Goal: Task Accomplishment & Management: Complete application form

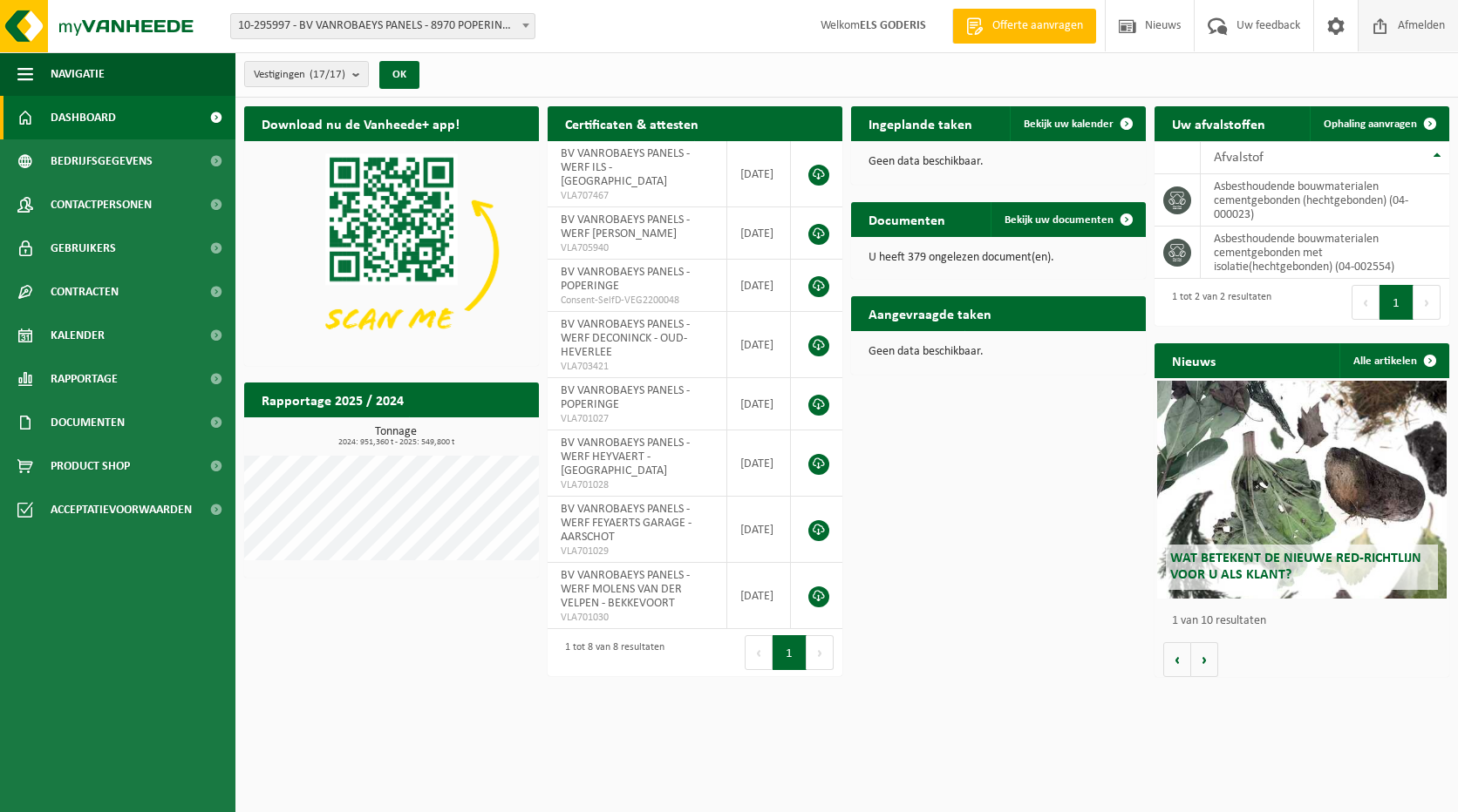
click at [1430, 28] on span "Afmelden" at bounding box center [1421, 26] width 56 height 51
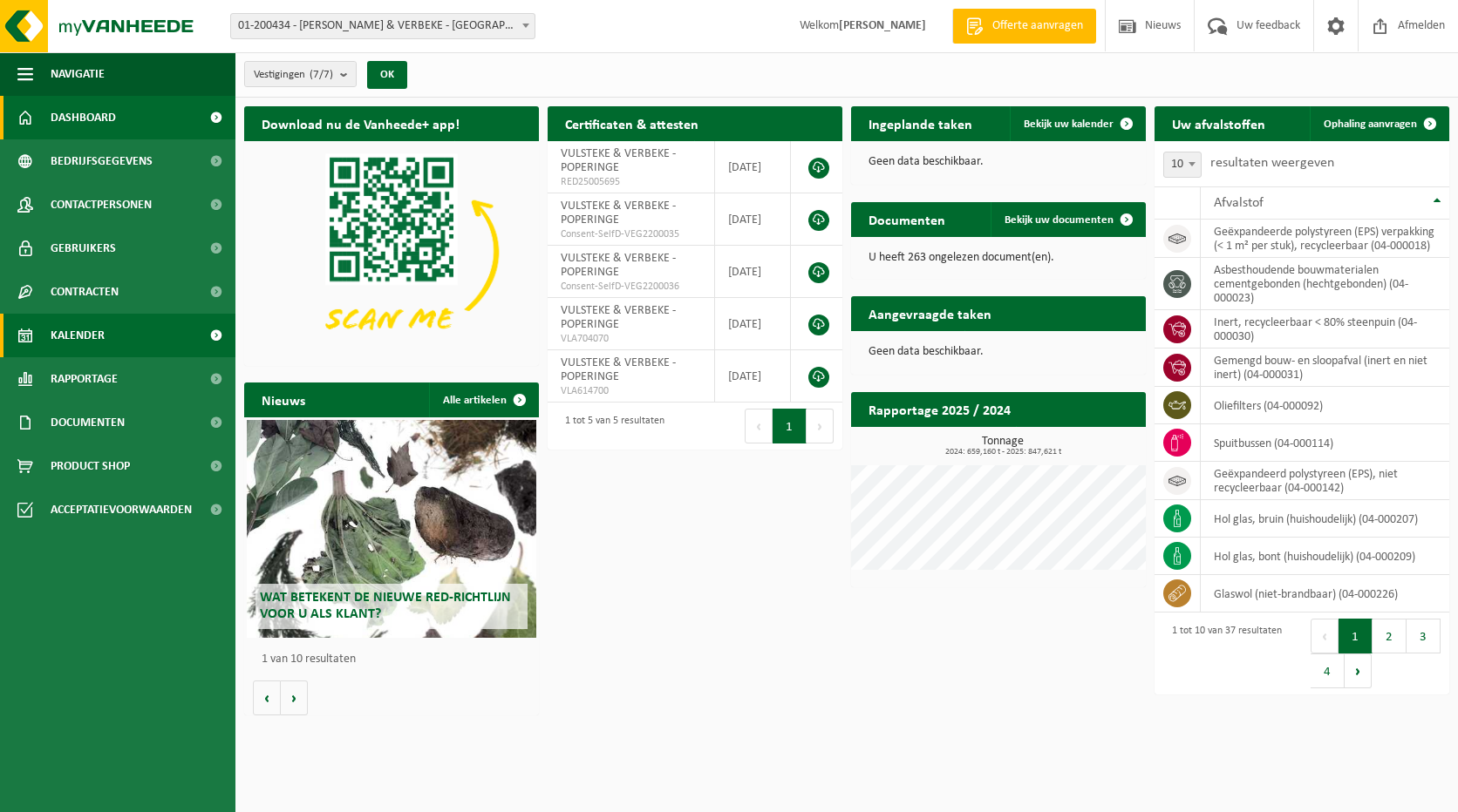
click at [98, 339] on span "Kalender" at bounding box center [77, 335] width 54 height 44
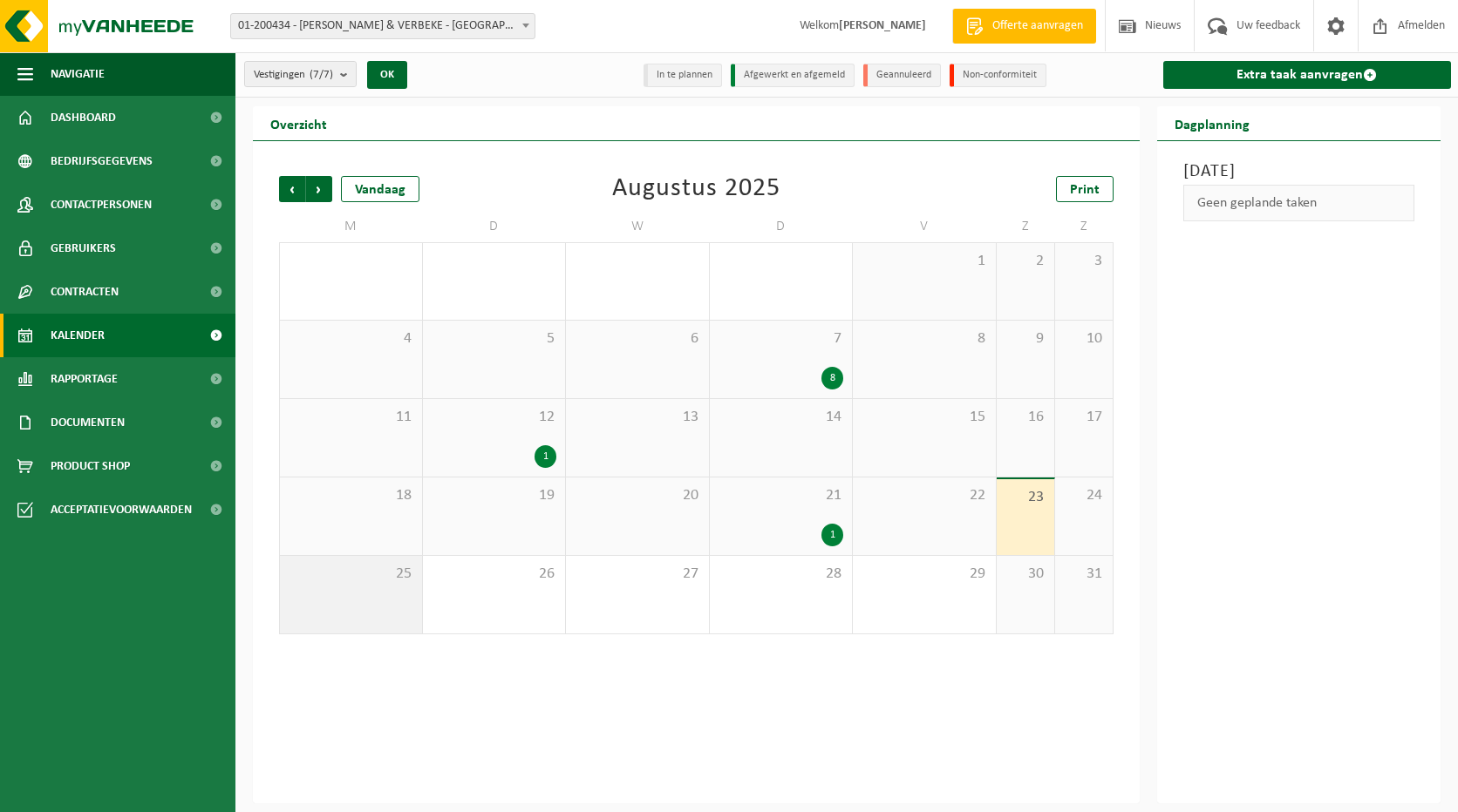
click at [374, 594] on div "25" at bounding box center [351, 594] width 142 height 77
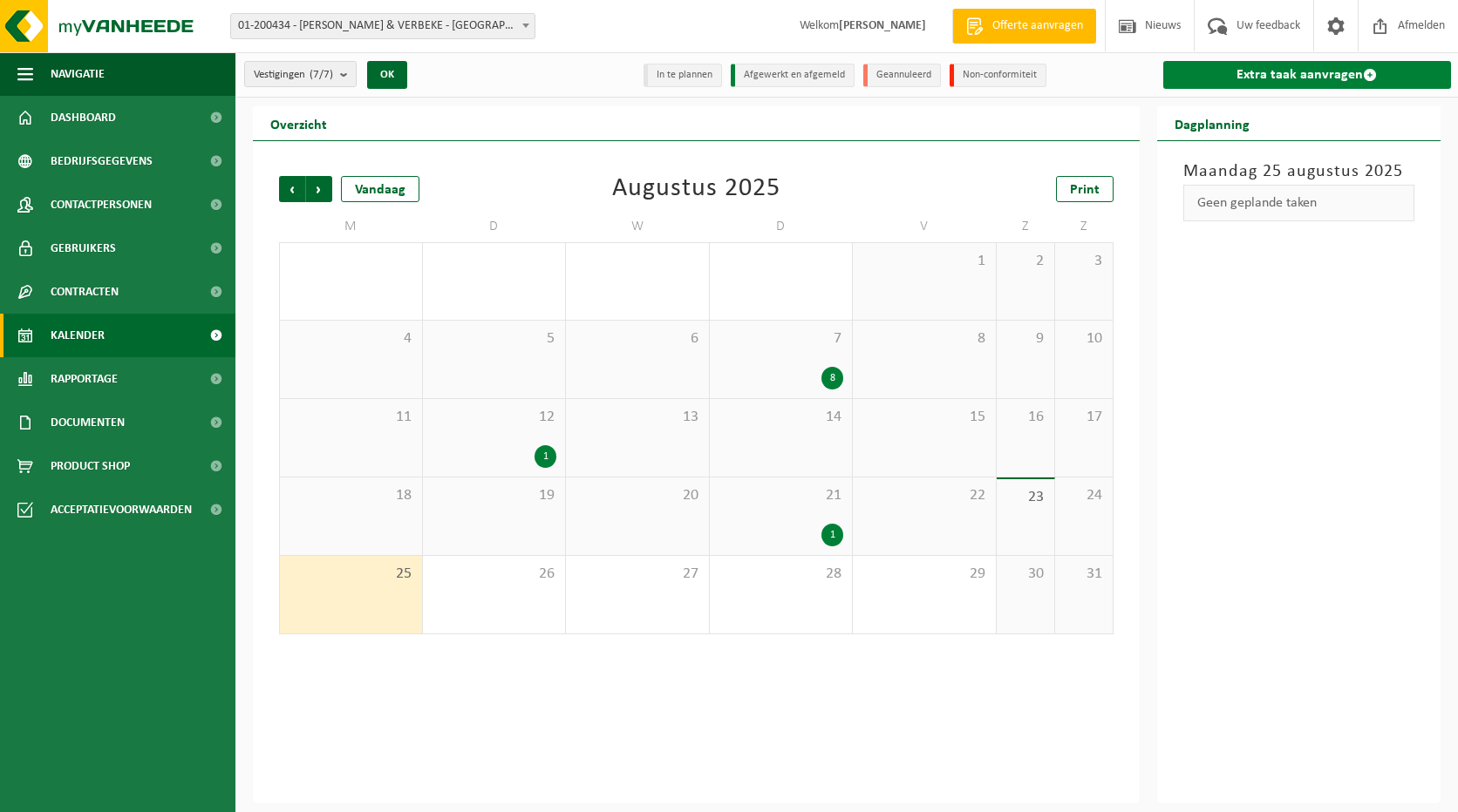
click at [1286, 74] on link "Extra taak aanvragen" at bounding box center [1308, 75] width 289 height 28
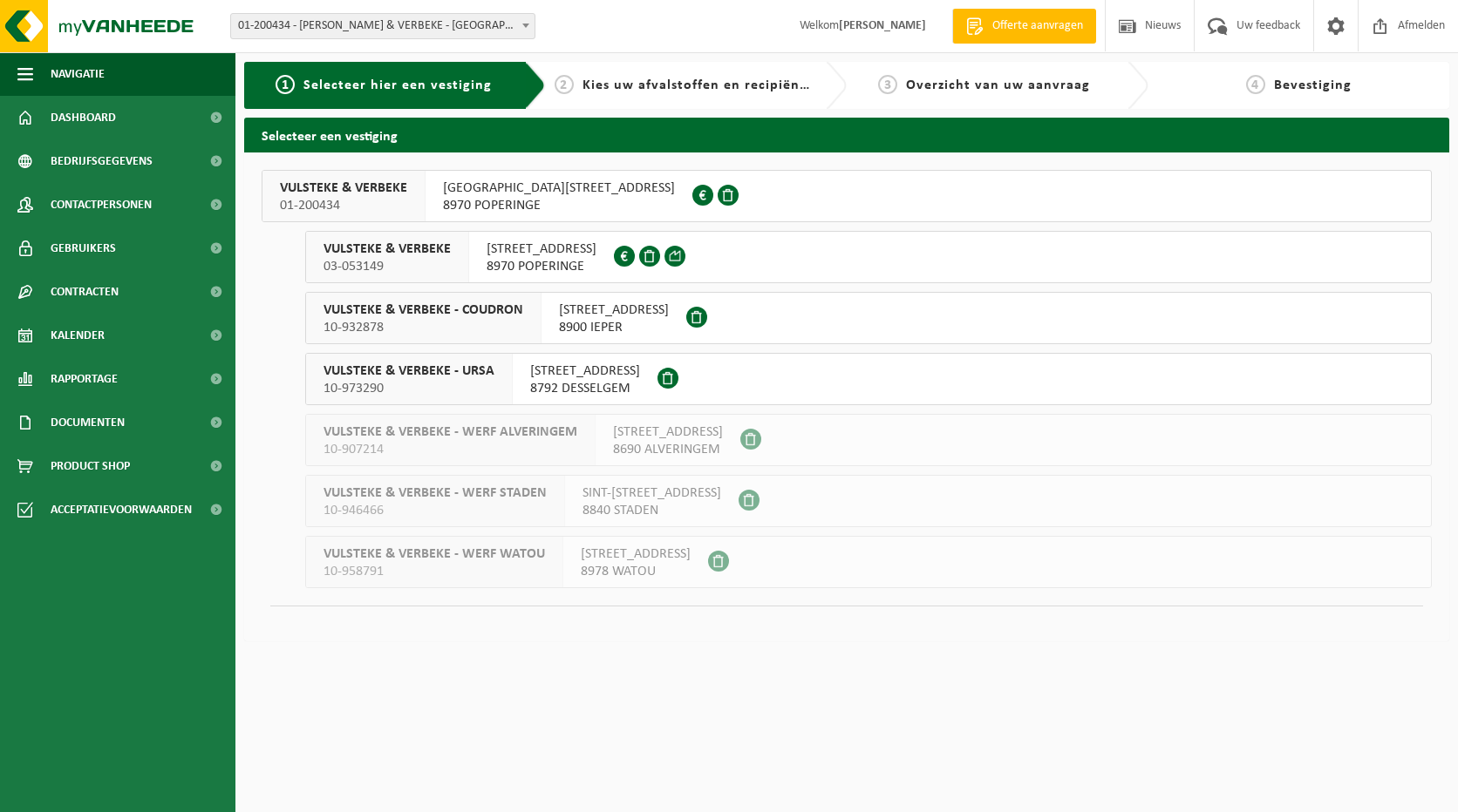
click at [531, 263] on span "8970 POPERINGE" at bounding box center [542, 266] width 110 height 17
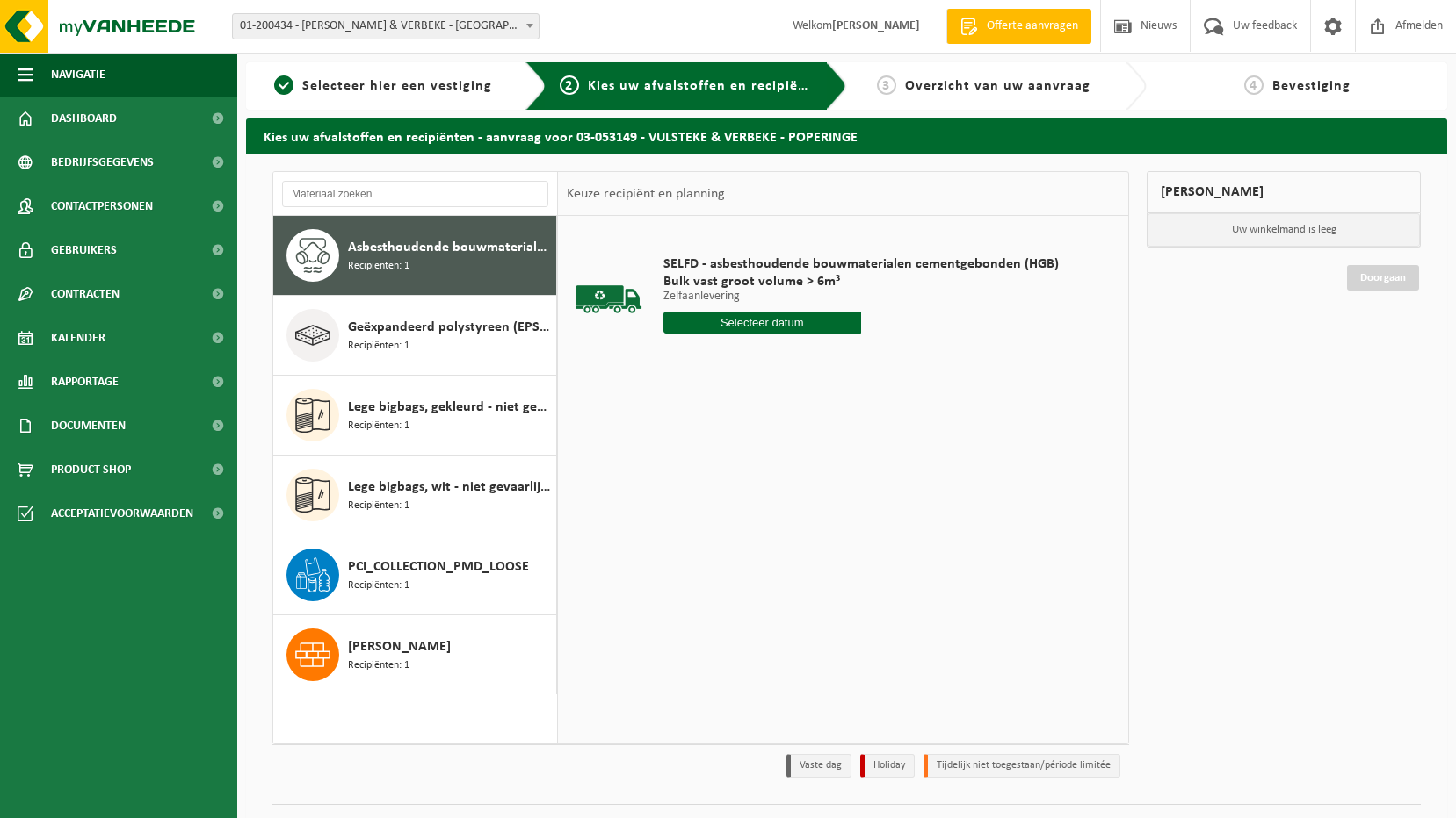
click at [751, 320] on input "text" at bounding box center [762, 323] width 198 height 22
click at [683, 535] on div "25" at bounding box center [679, 534] width 30 height 28
type input "Van 2025-08-25"
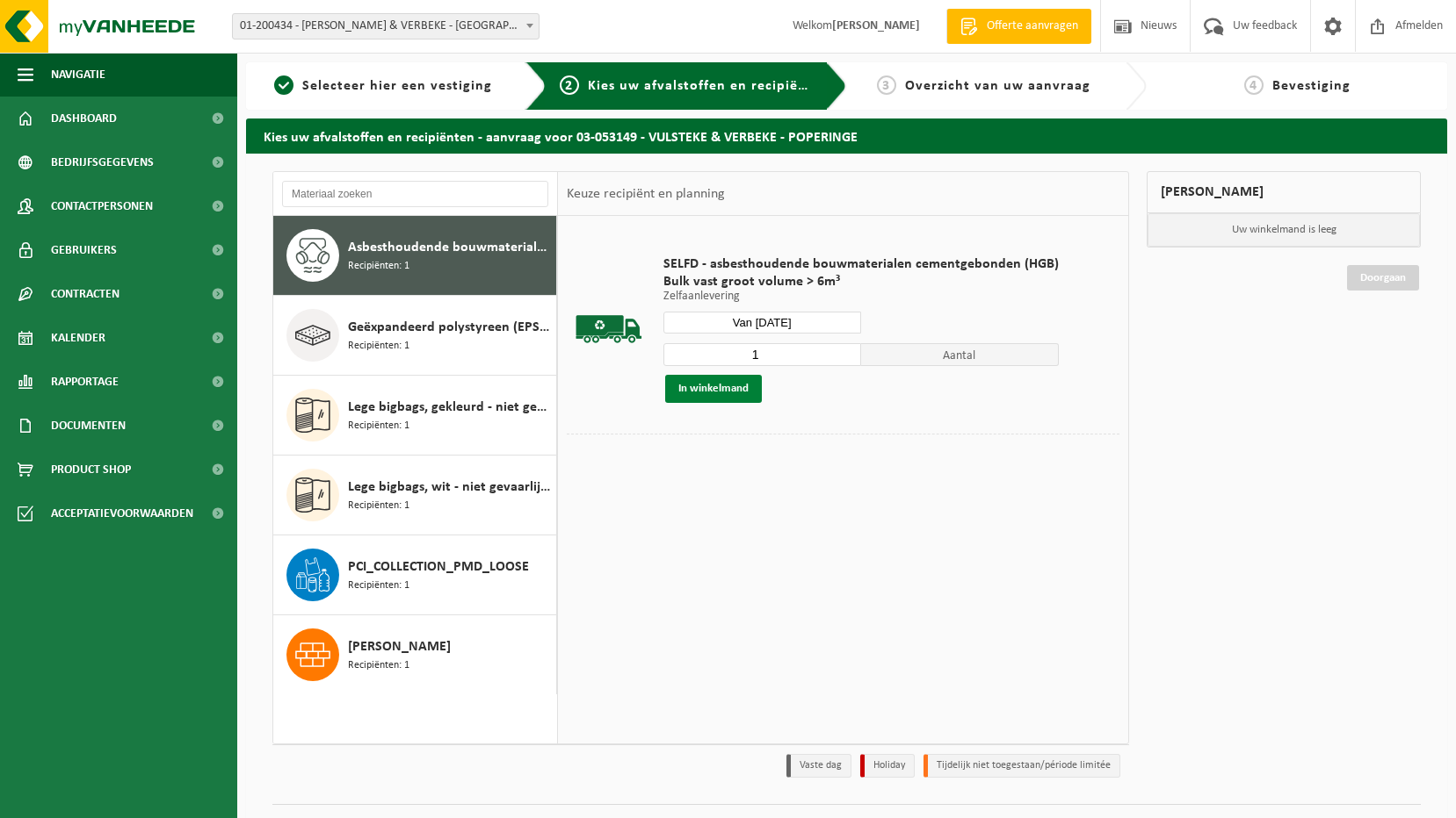
click at [718, 395] on button "In winkelmand" at bounding box center [713, 388] width 96 height 28
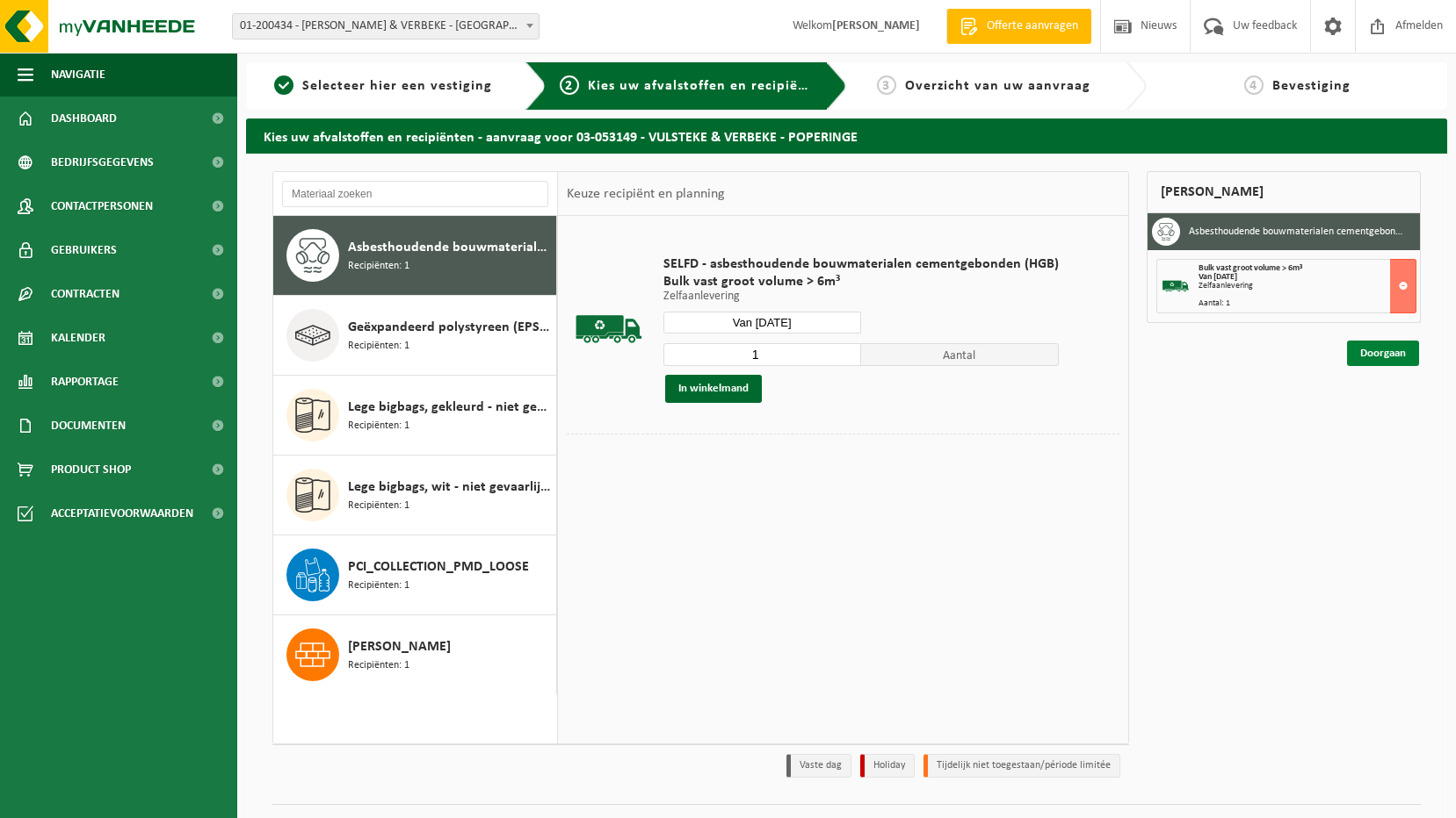
click at [1382, 354] on link "Doorgaan" at bounding box center [1383, 353] width 72 height 26
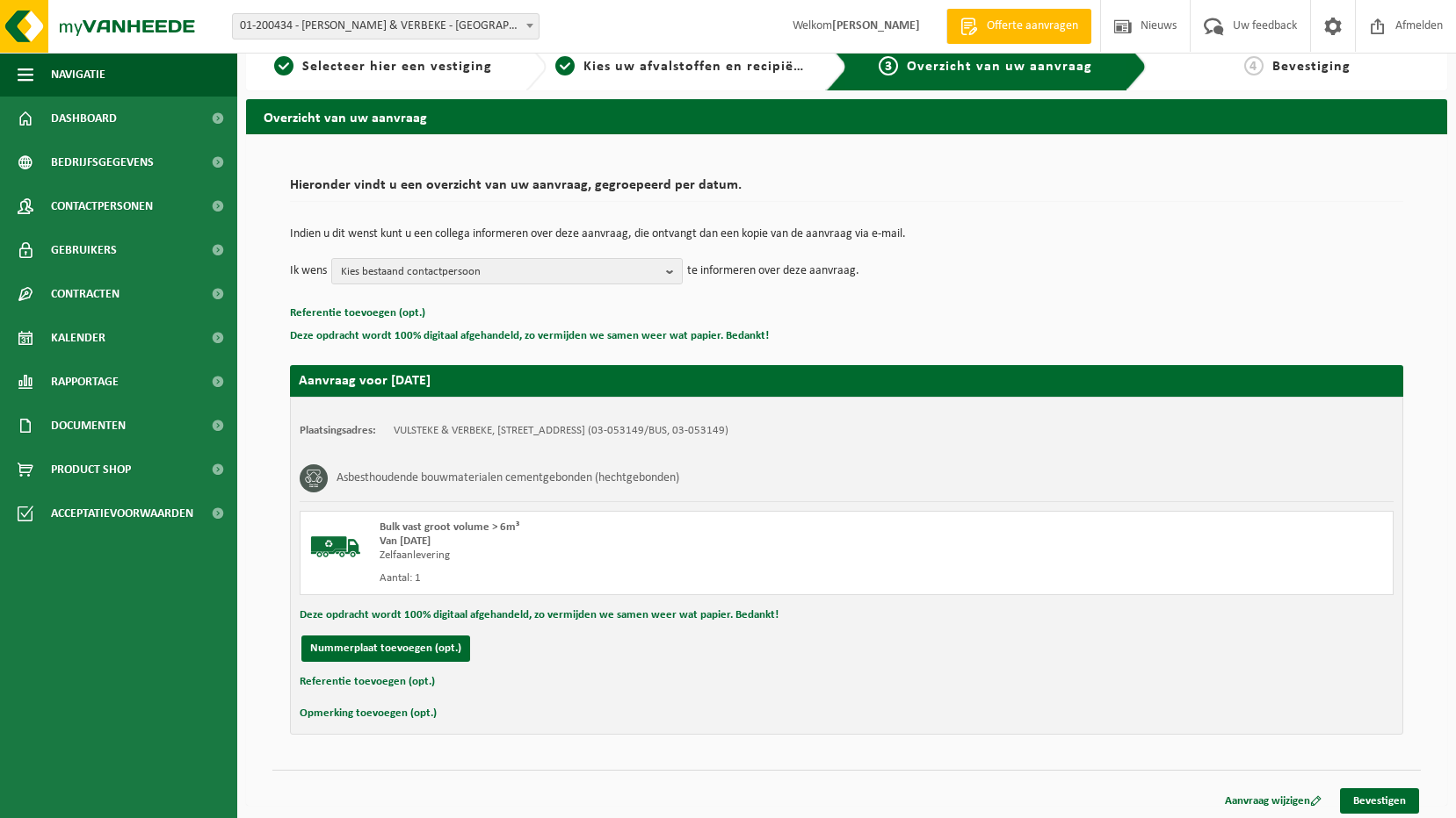
scroll to position [25, 0]
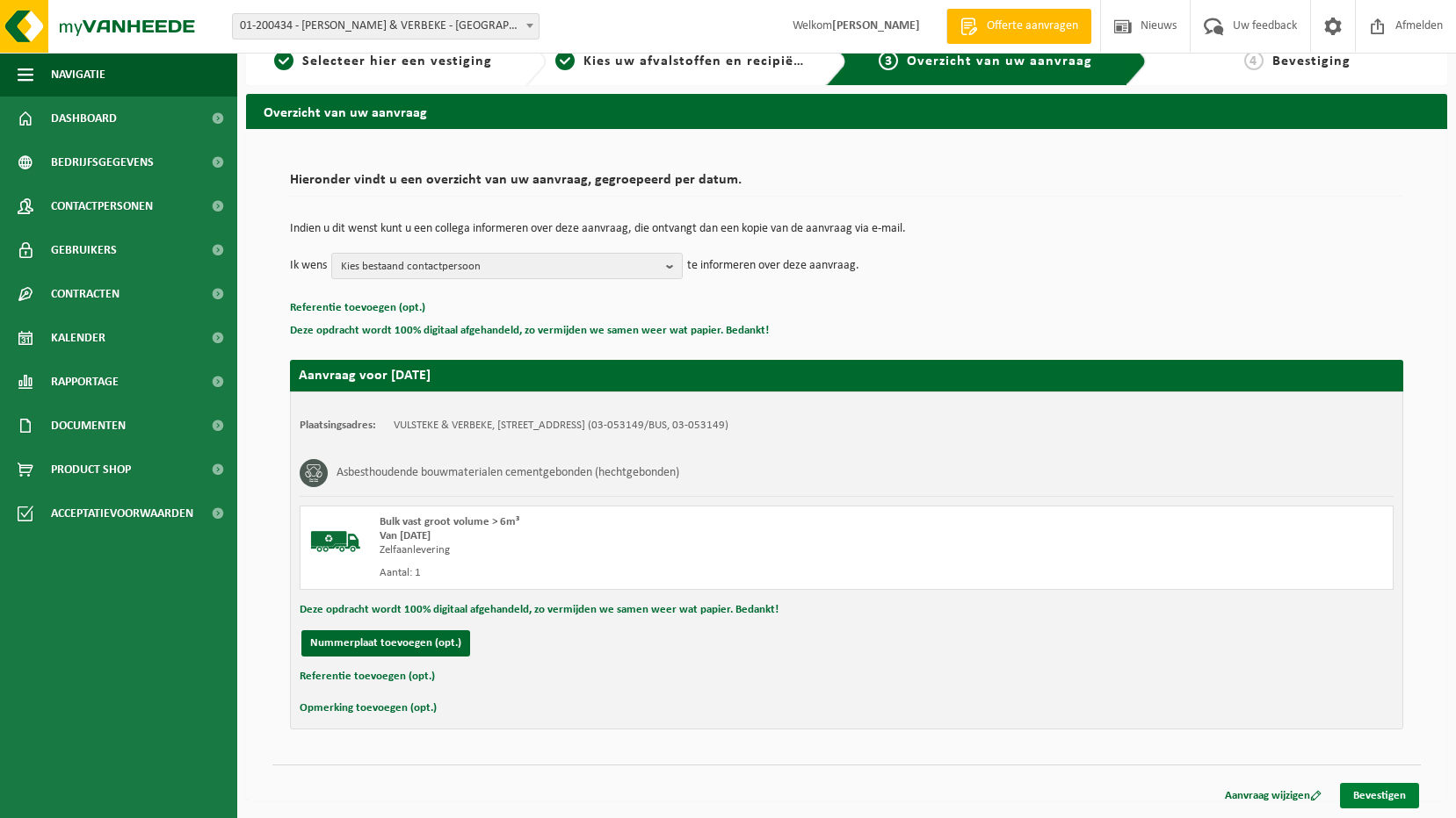
click at [1370, 794] on link "Bevestigen" at bounding box center [1380, 796] width 79 height 26
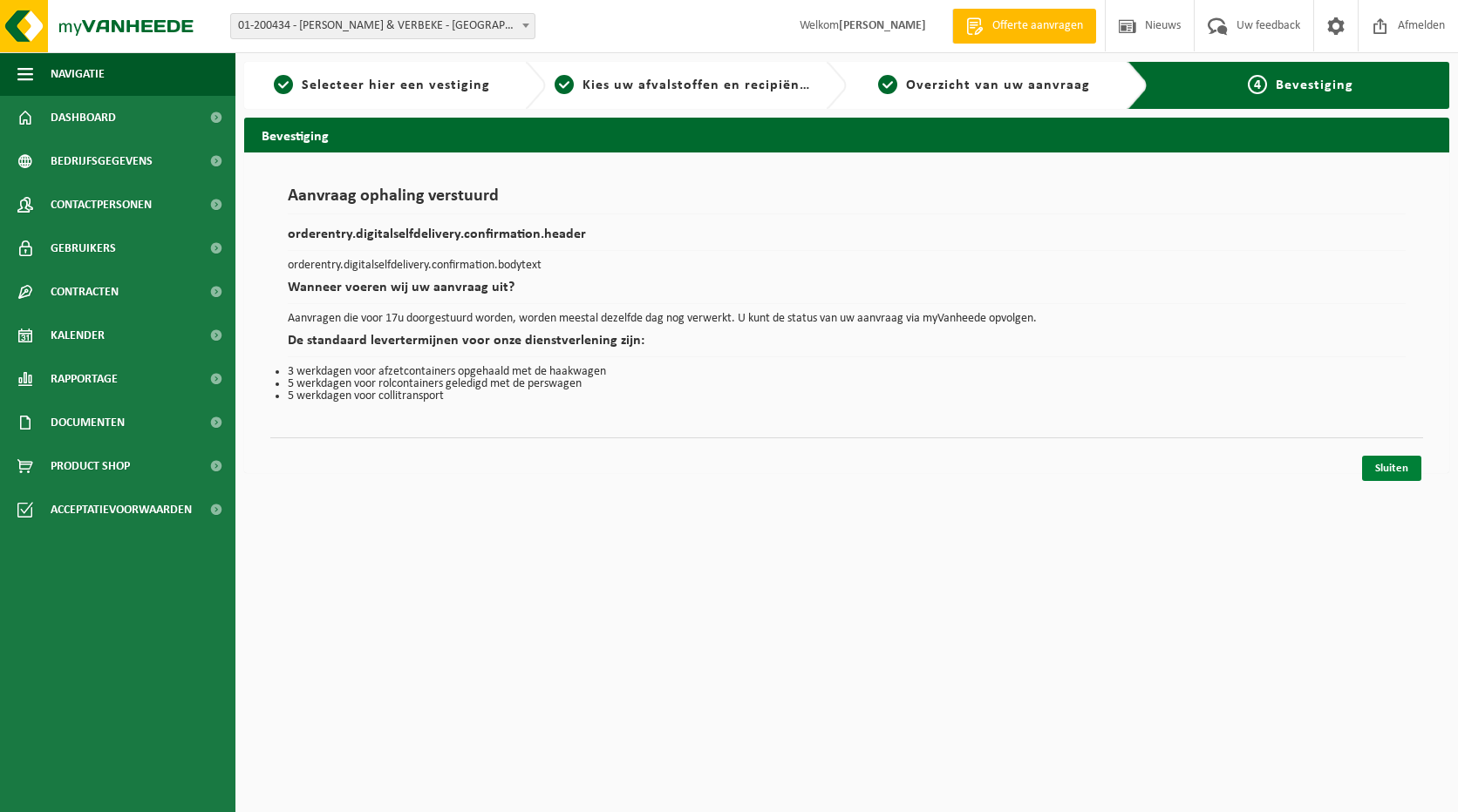
click at [1383, 468] on link "Sluiten" at bounding box center [1391, 468] width 59 height 26
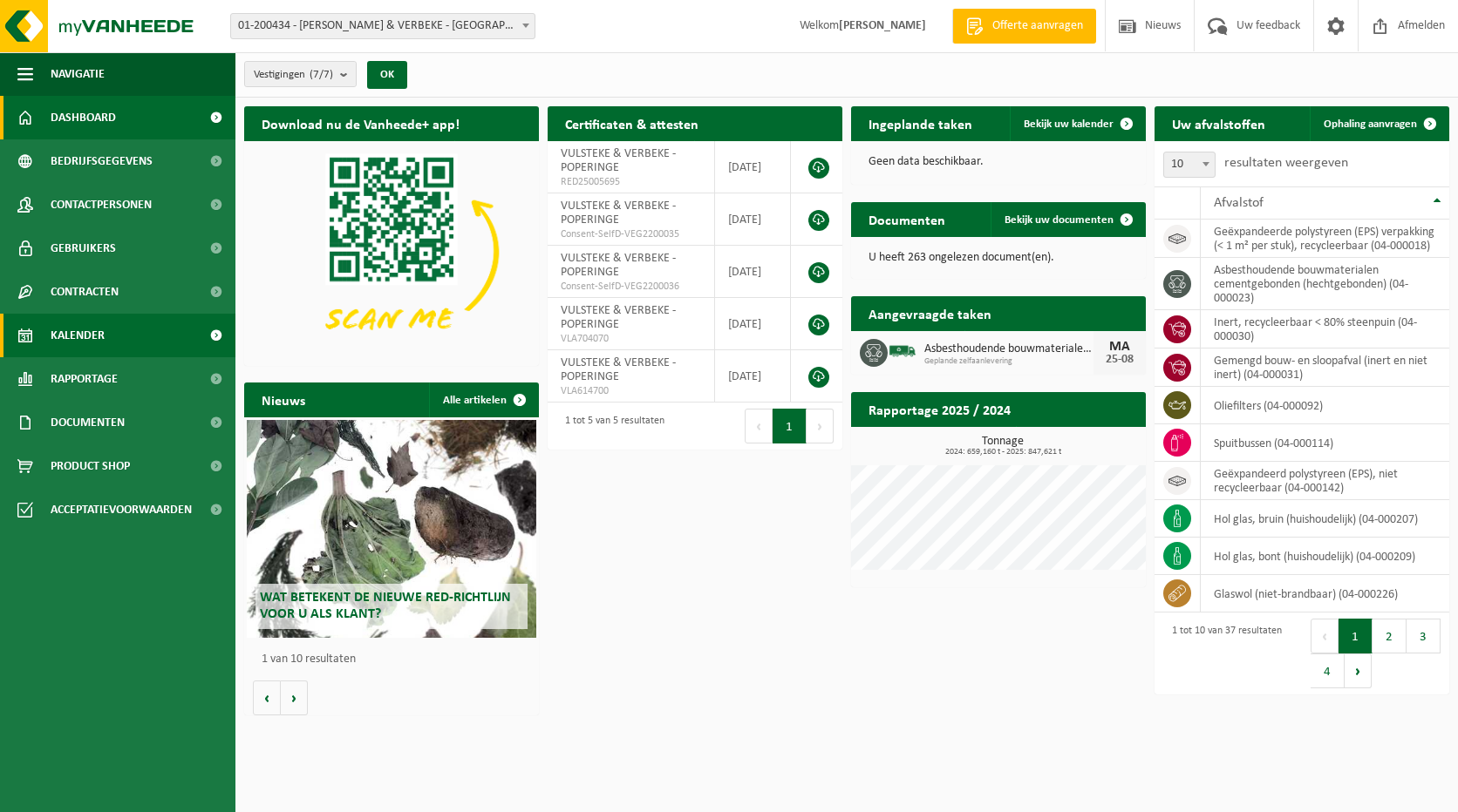
click at [105, 335] on link "Kalender" at bounding box center [118, 335] width 235 height 44
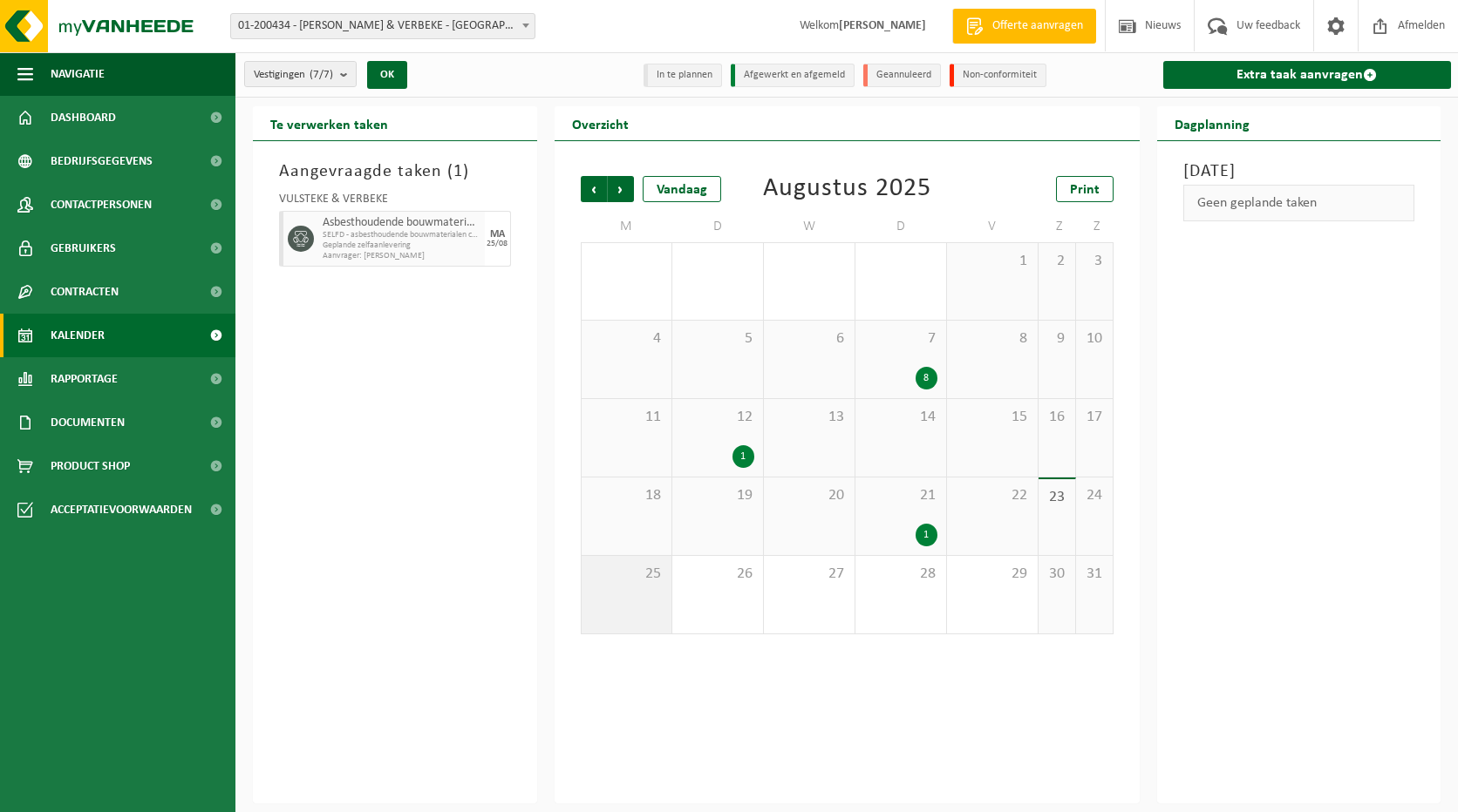
click at [641, 598] on div "25" at bounding box center [626, 594] width 90 height 77
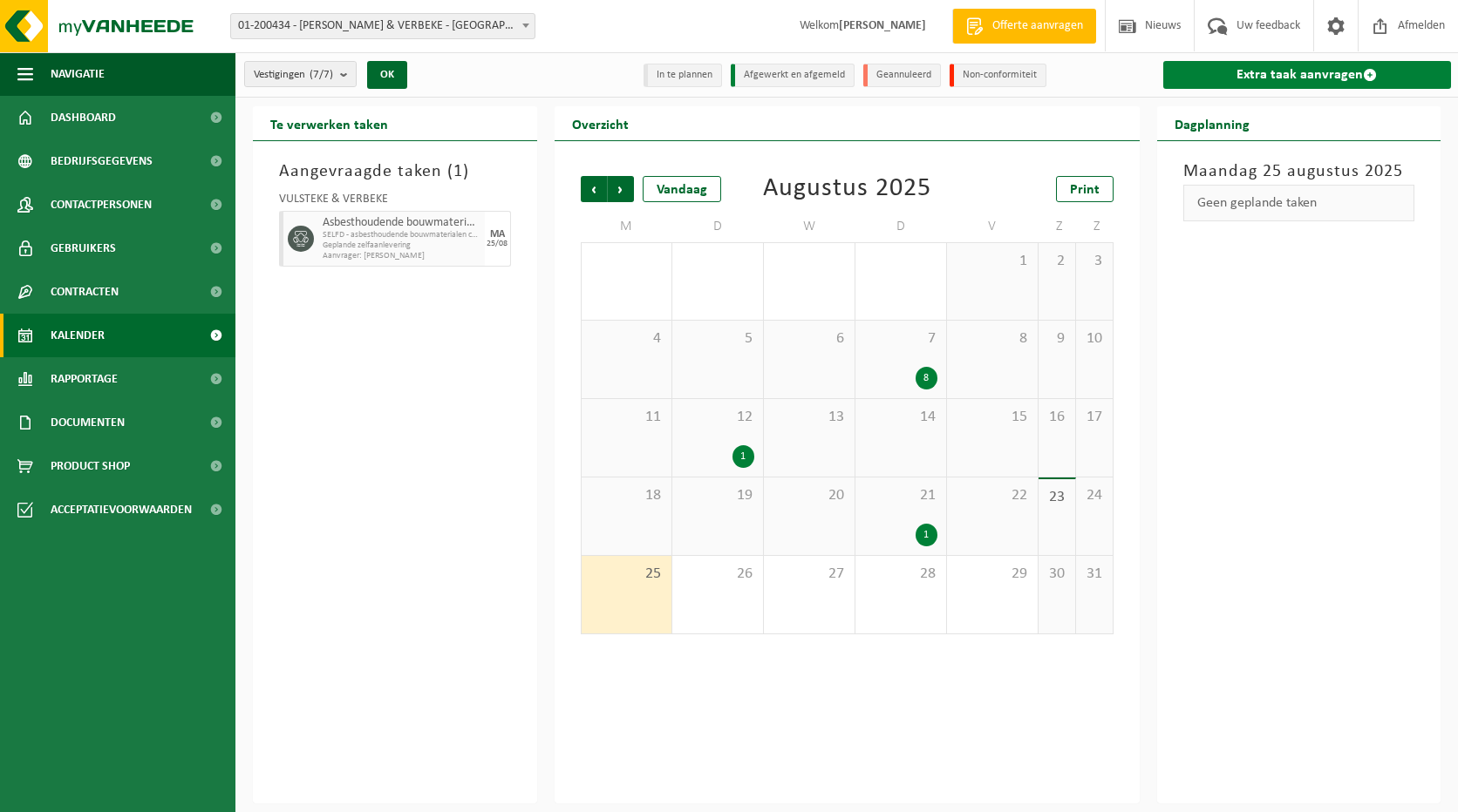
click at [1248, 77] on link "Extra taak aanvragen" at bounding box center [1308, 75] width 289 height 28
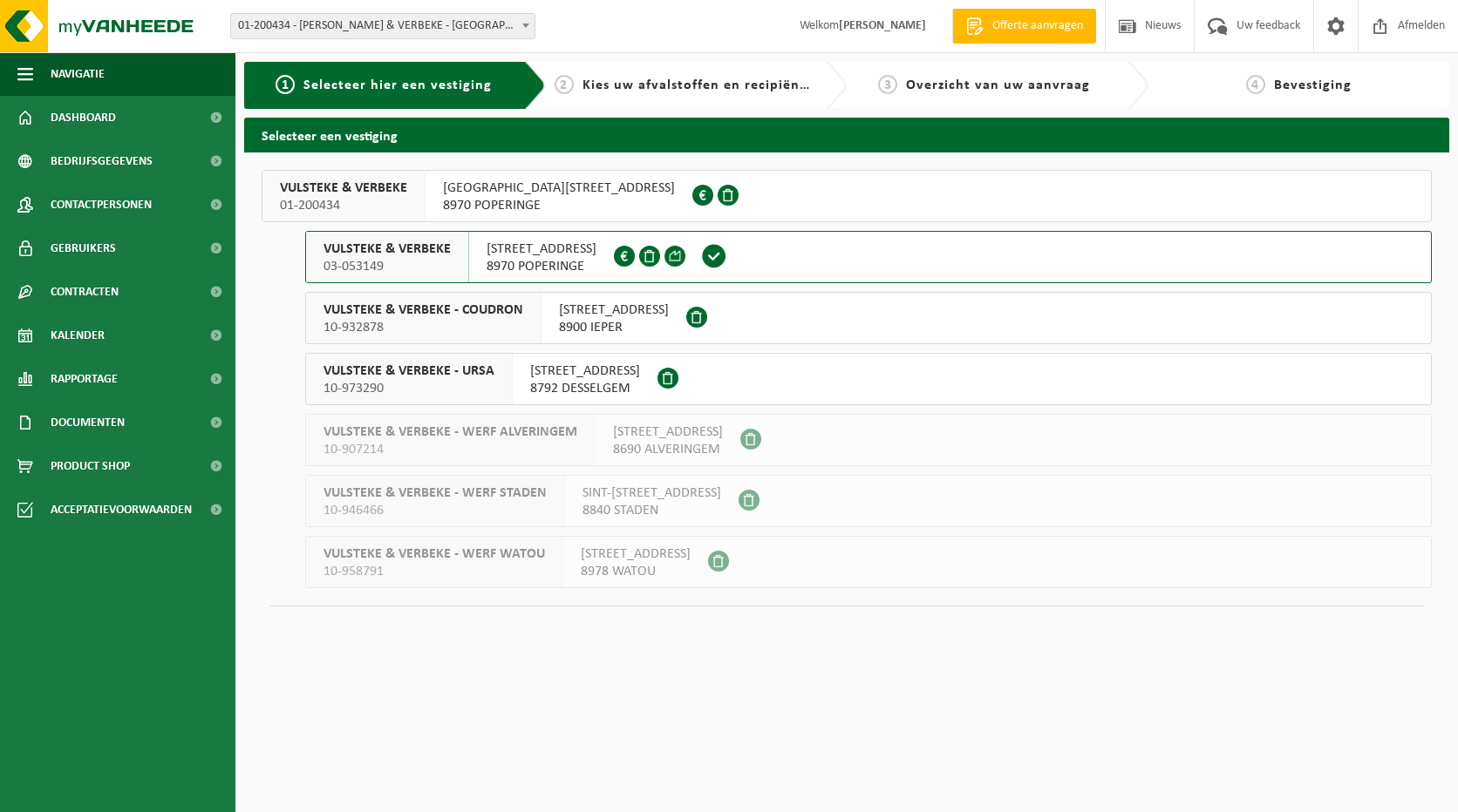
click at [557, 267] on span "8970 POPERINGE" at bounding box center [542, 266] width 110 height 17
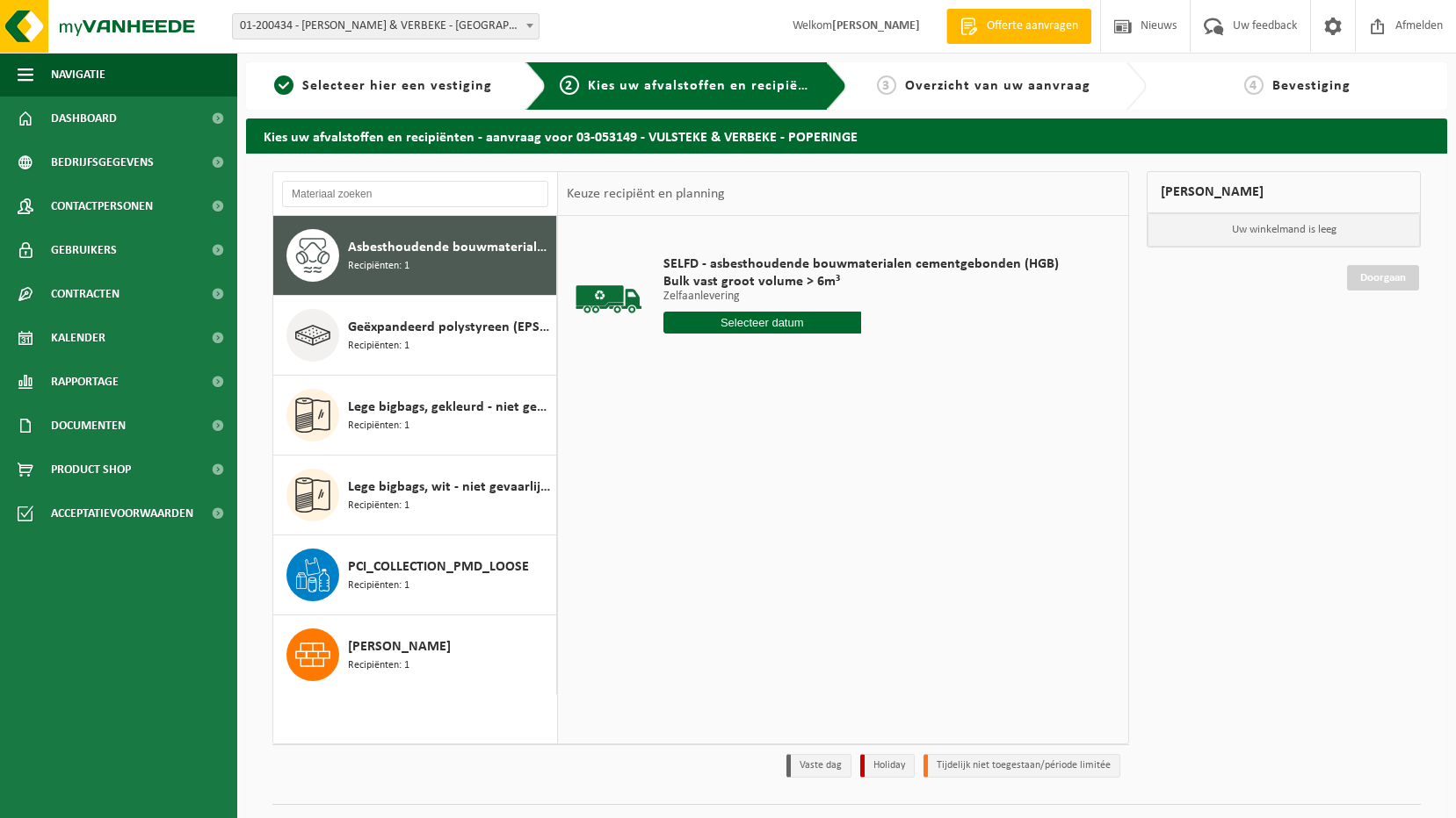
click at [811, 331] on input "text" at bounding box center [762, 323] width 198 height 22
click at [678, 538] on div "25" at bounding box center [679, 534] width 30 height 28
type input "Van 2025-08-25"
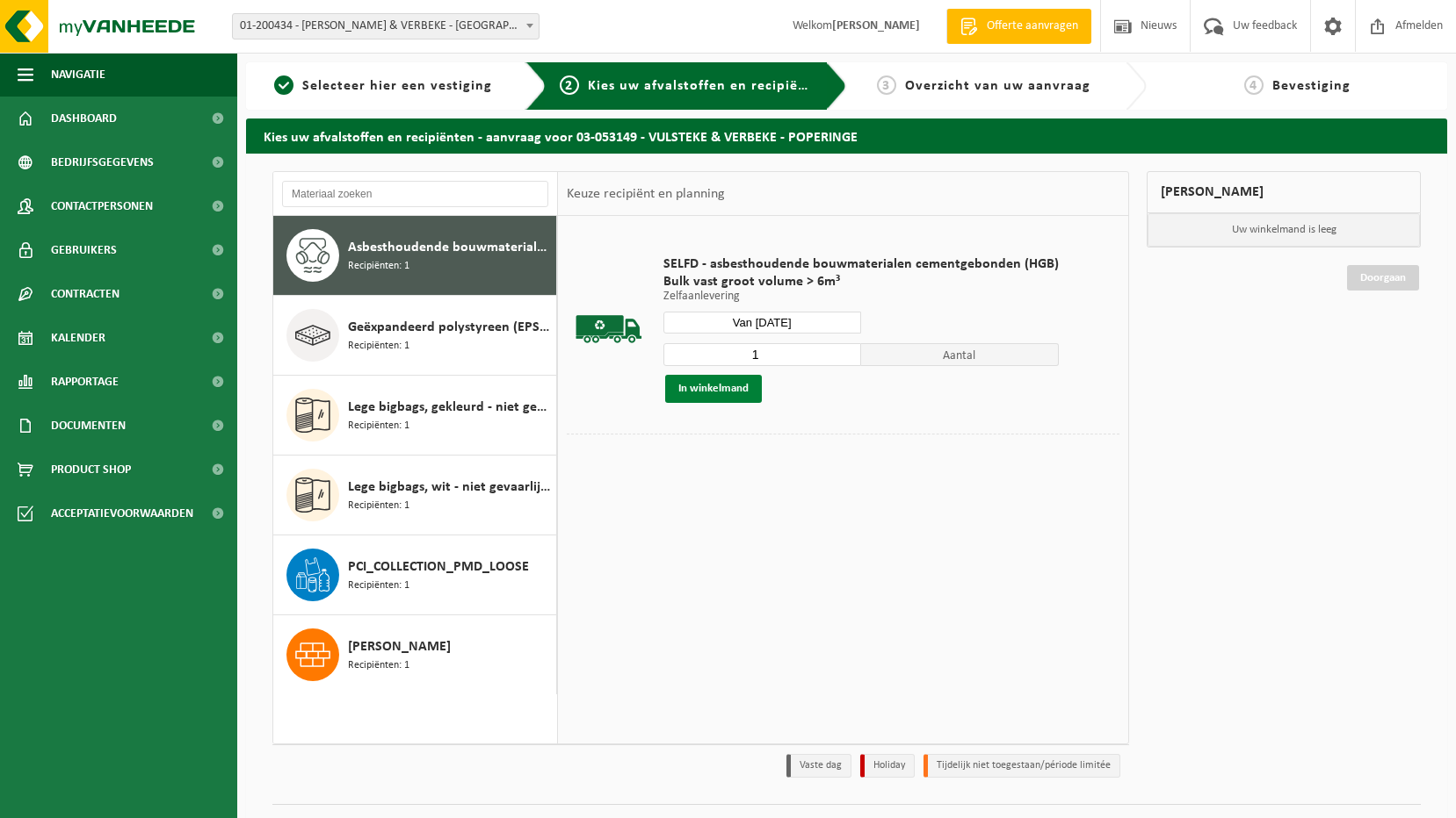
click at [733, 391] on button "In winkelmand" at bounding box center [713, 388] width 96 height 28
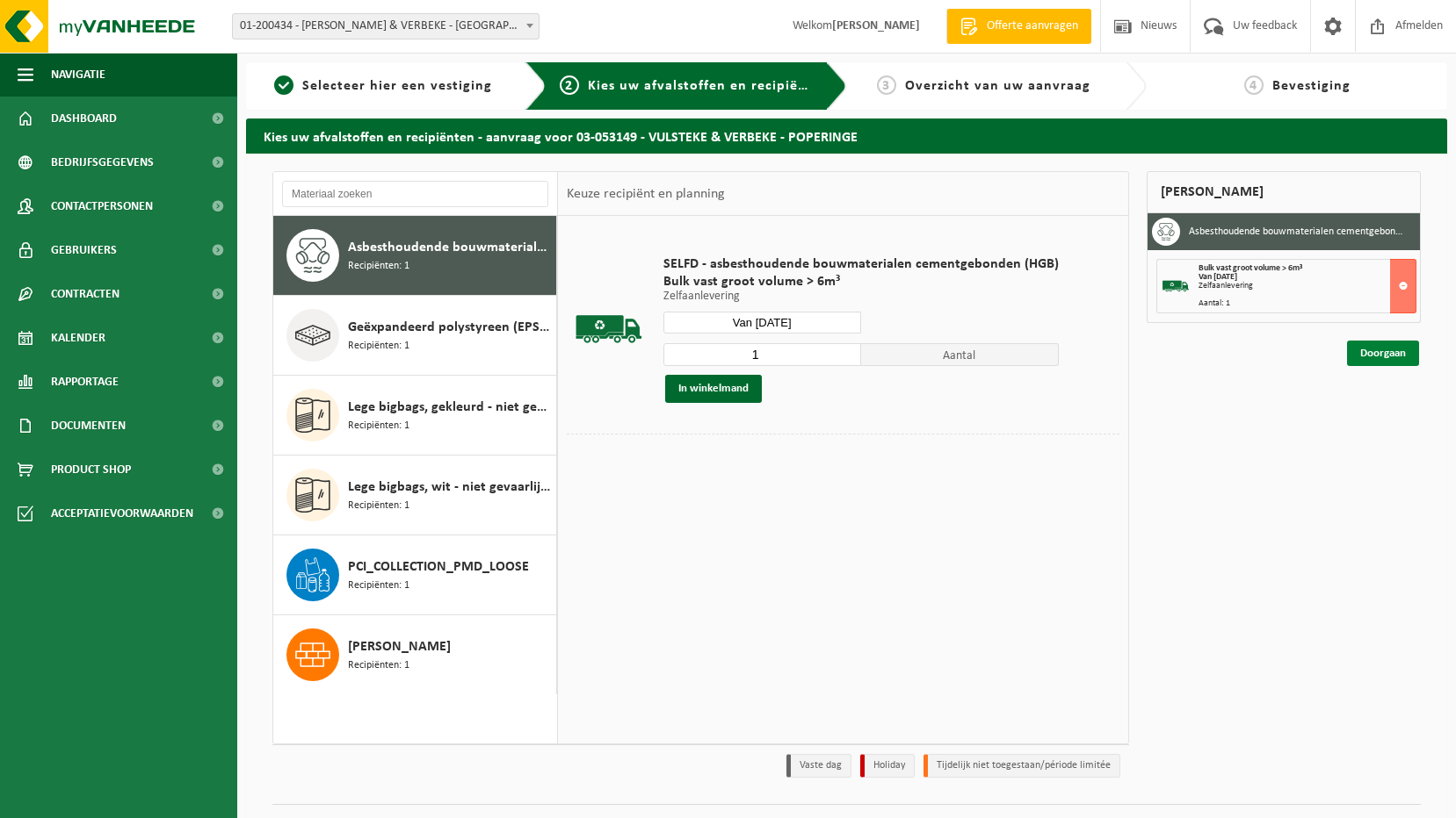
click at [1379, 357] on link "Doorgaan" at bounding box center [1383, 353] width 72 height 26
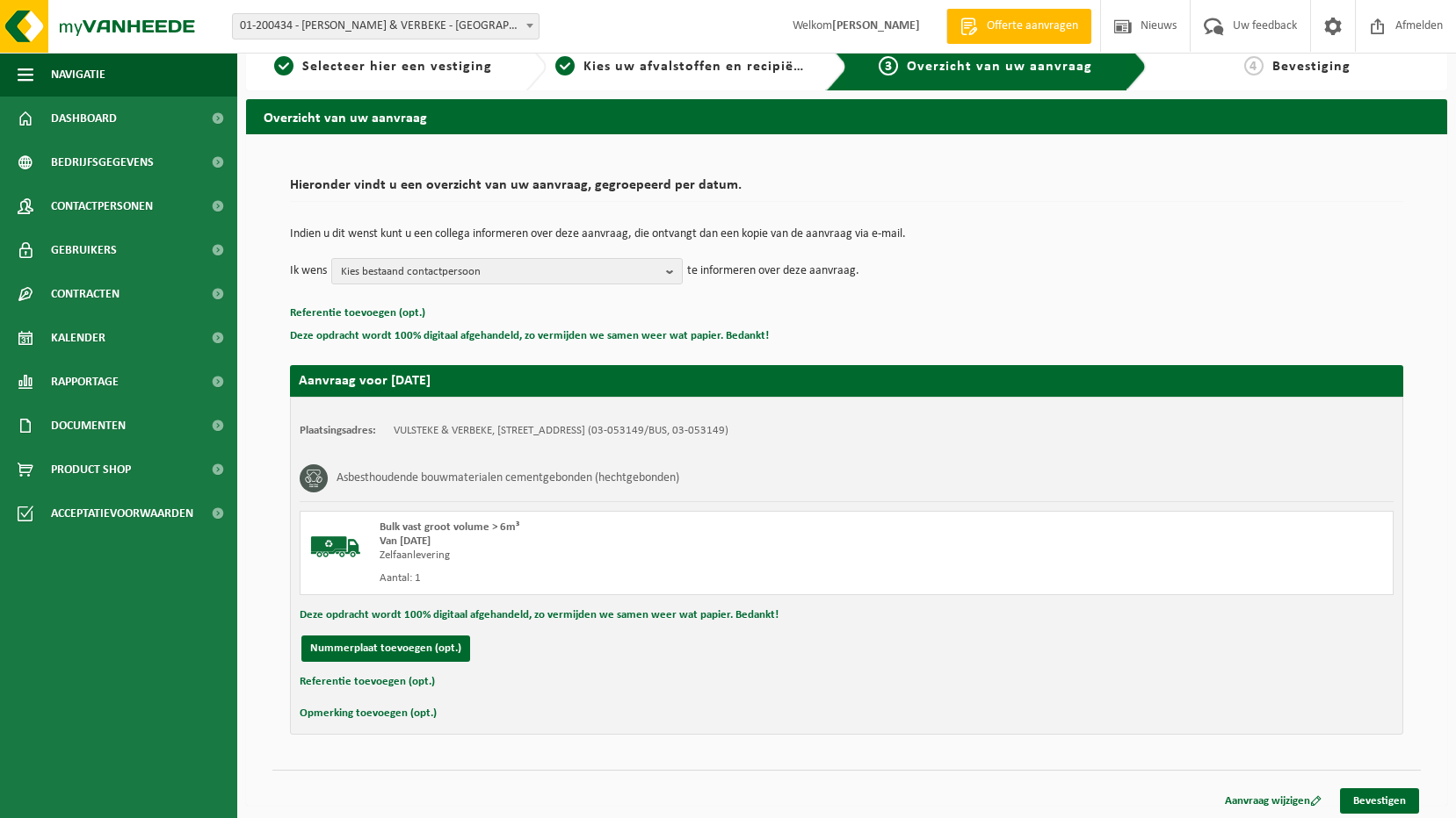
scroll to position [25, 0]
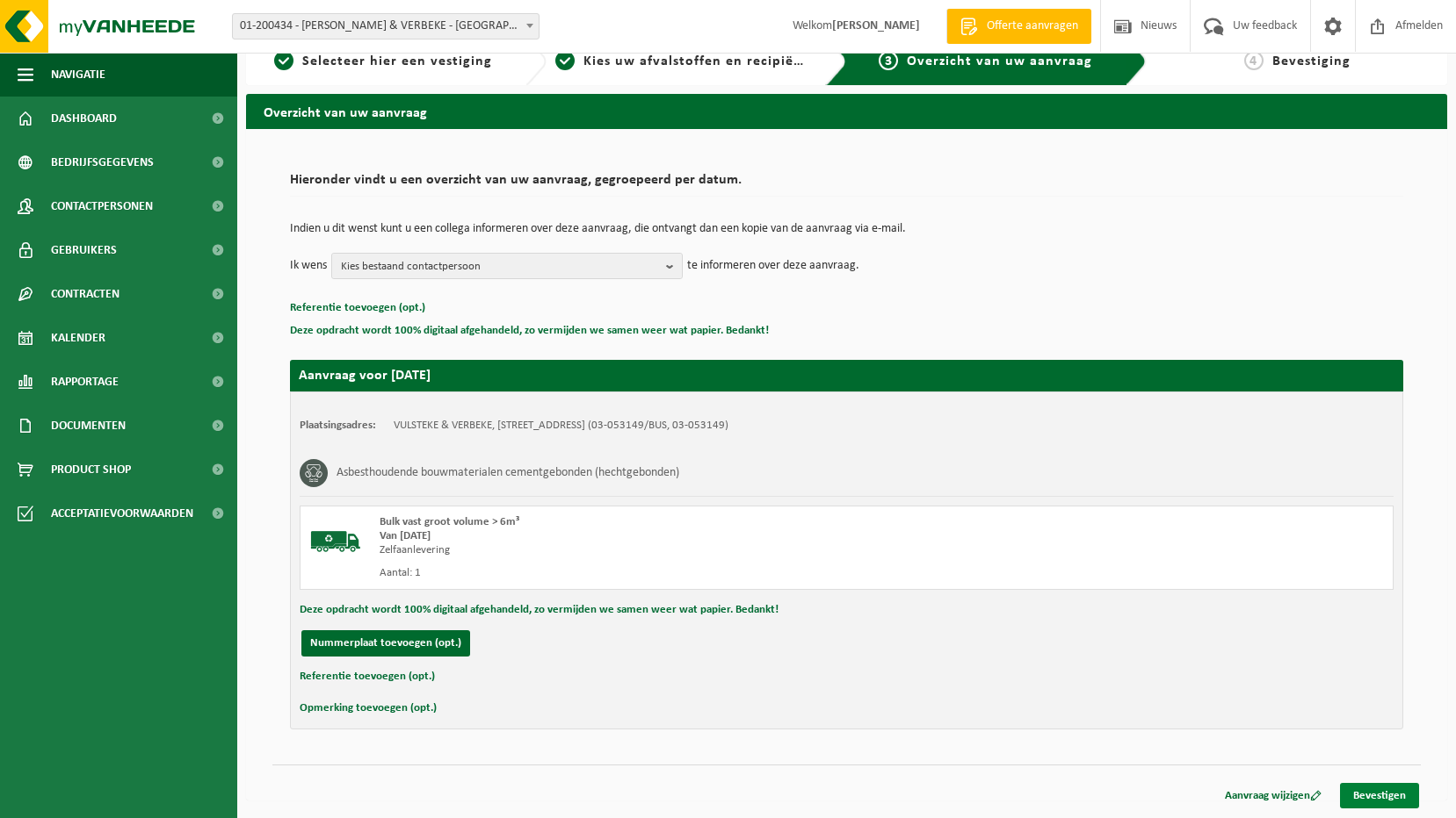
click at [1396, 792] on link "Bevestigen" at bounding box center [1380, 796] width 79 height 26
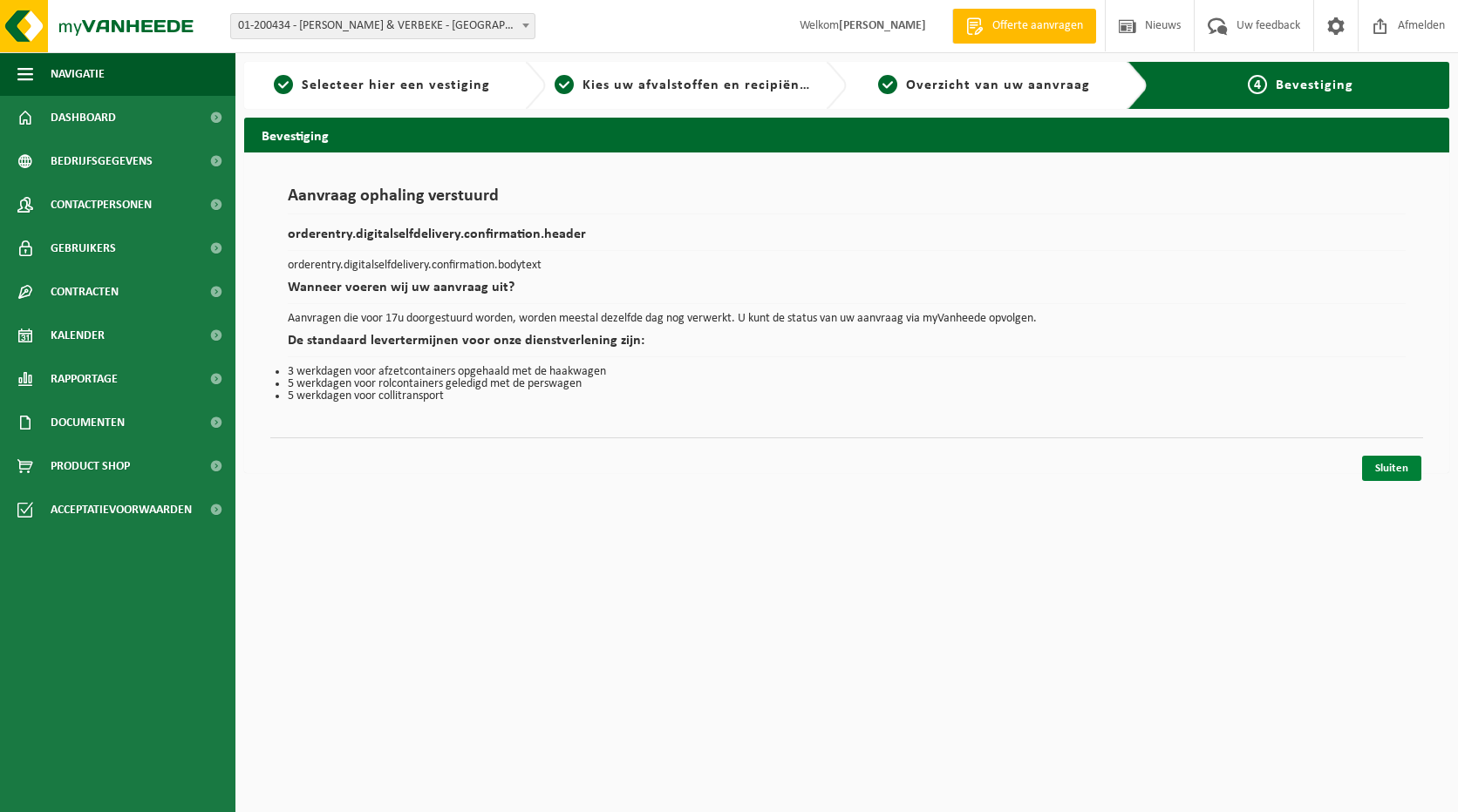
click at [1407, 470] on link "Sluiten" at bounding box center [1391, 468] width 59 height 26
